Goal: Navigation & Orientation: Find specific page/section

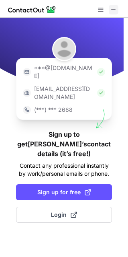
click at [117, 10] on button at bounding box center [114, 10] width 10 height 10
